Goal: Navigation & Orientation: Find specific page/section

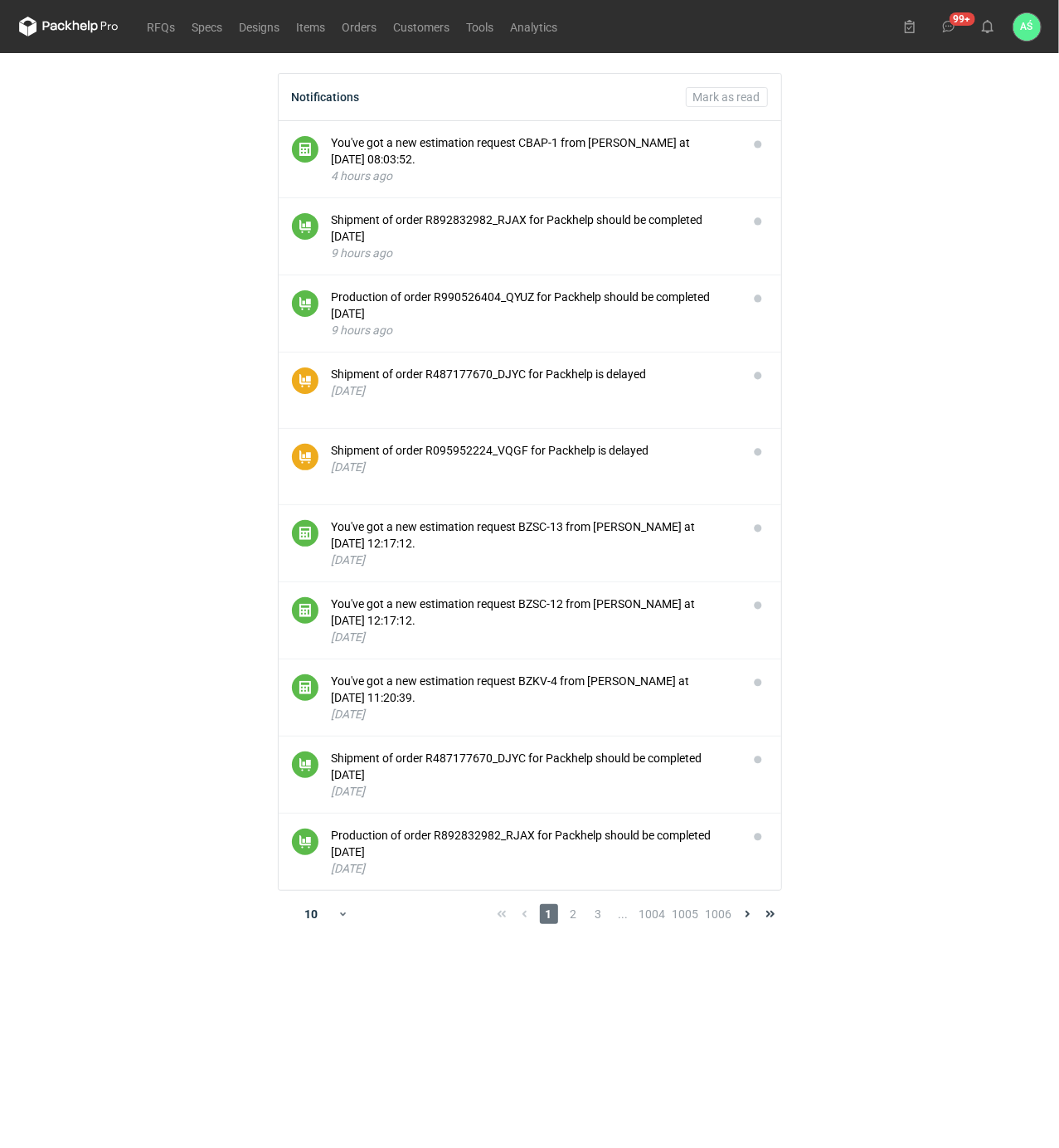
click at [863, 376] on main "Notifications [PERSON_NAME] as read You've got a new estimation request CBAP-1 …" at bounding box center [530, 600] width 1035 height 1095
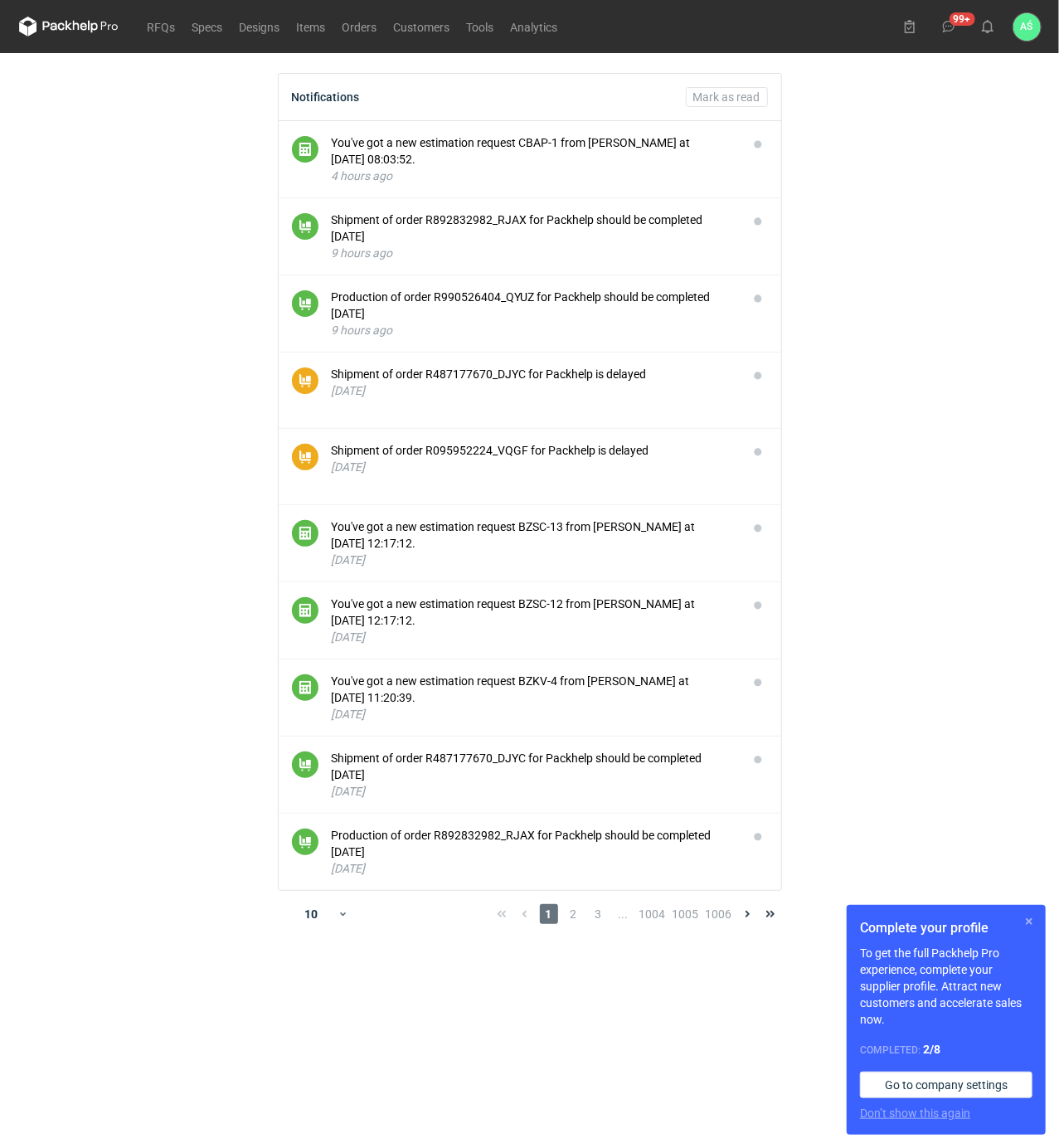
click at [1037, 919] on button "button" at bounding box center [1029, 921] width 20 height 20
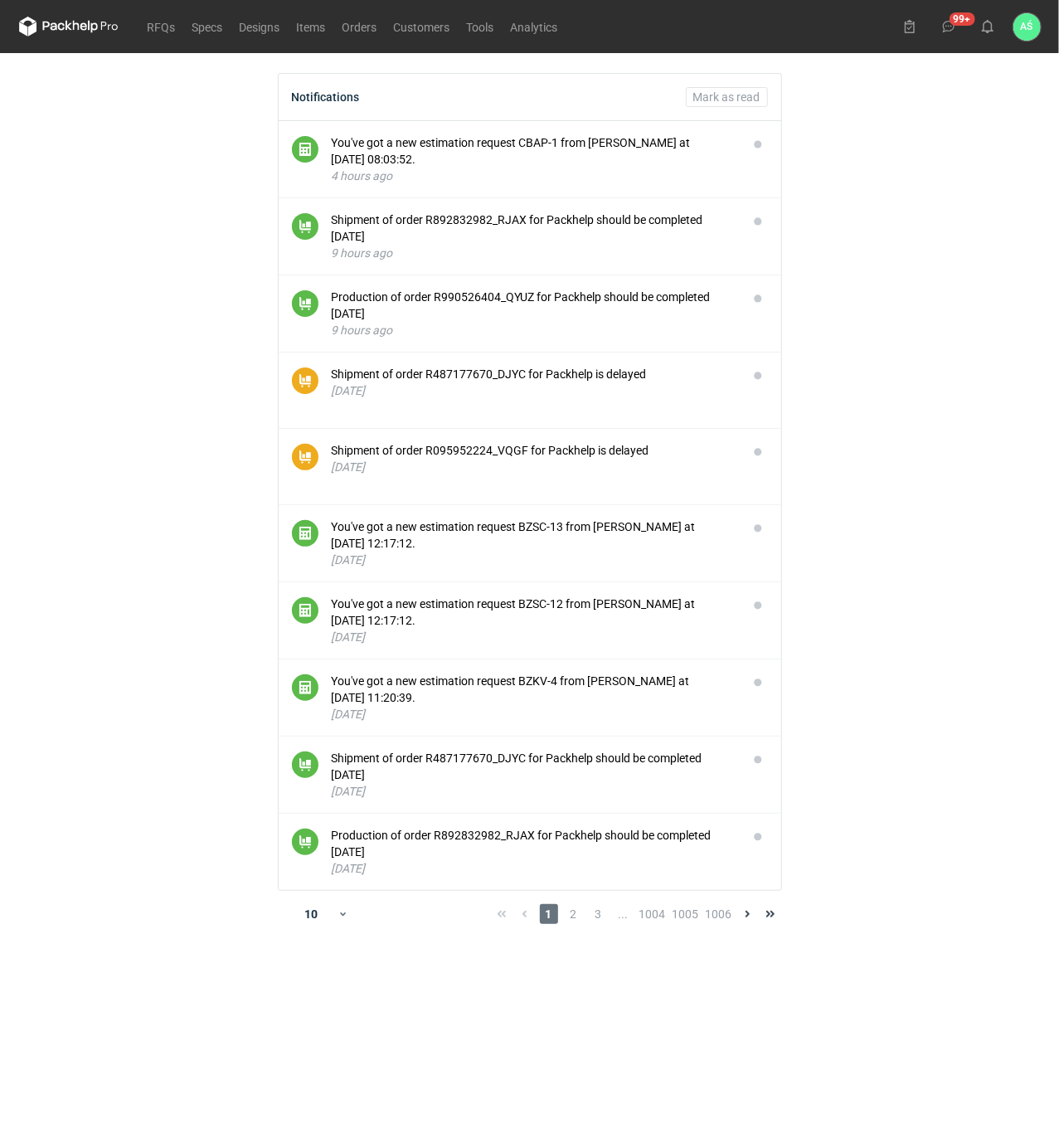
click at [908, 417] on main "Notifications [PERSON_NAME] as read You've got a new estimation request CBAP-1 …" at bounding box center [530, 600] width 1035 height 1095
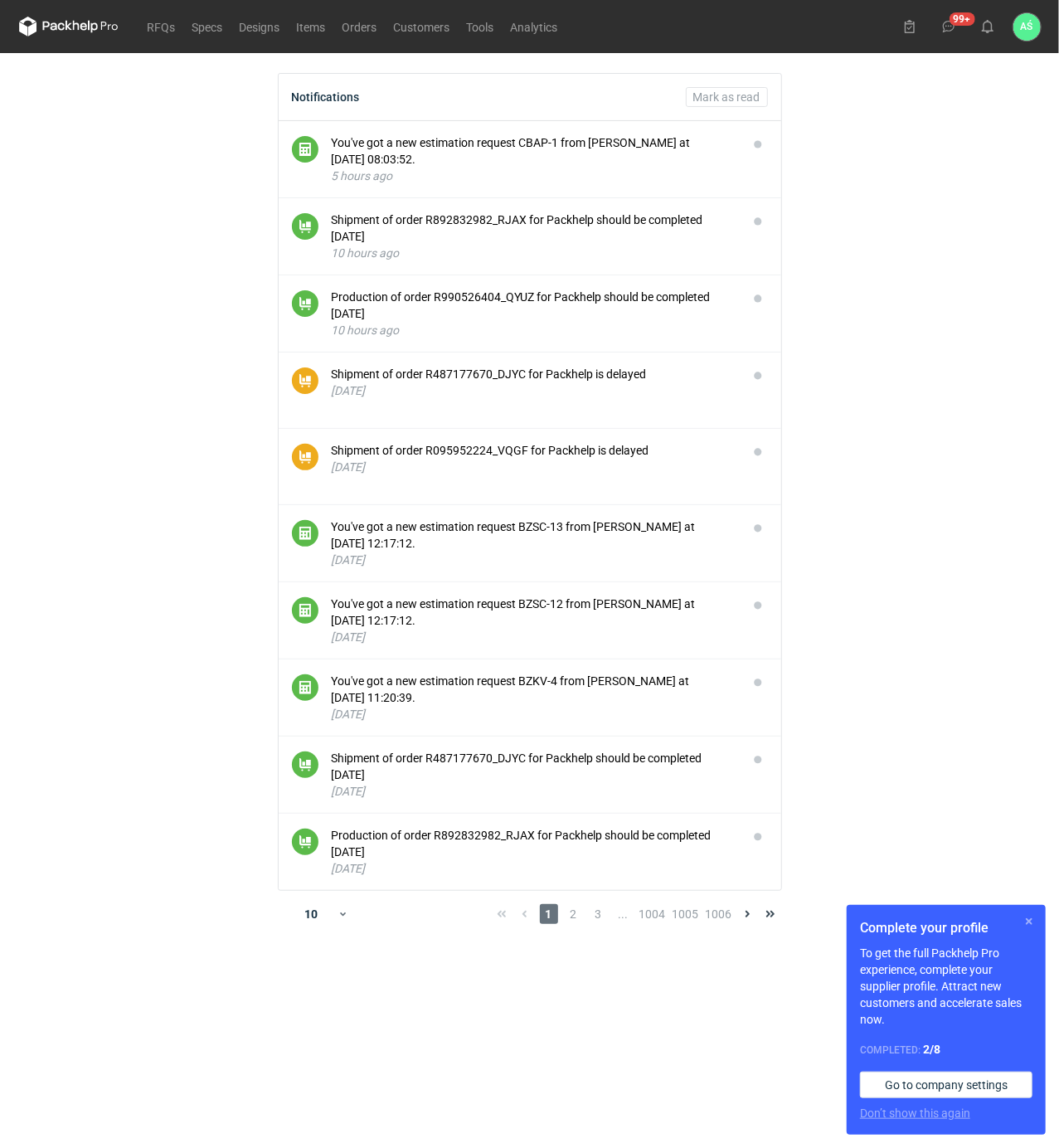
click at [1037, 920] on button "button" at bounding box center [1029, 921] width 20 height 20
